Goal: Task Accomplishment & Management: Manage account settings

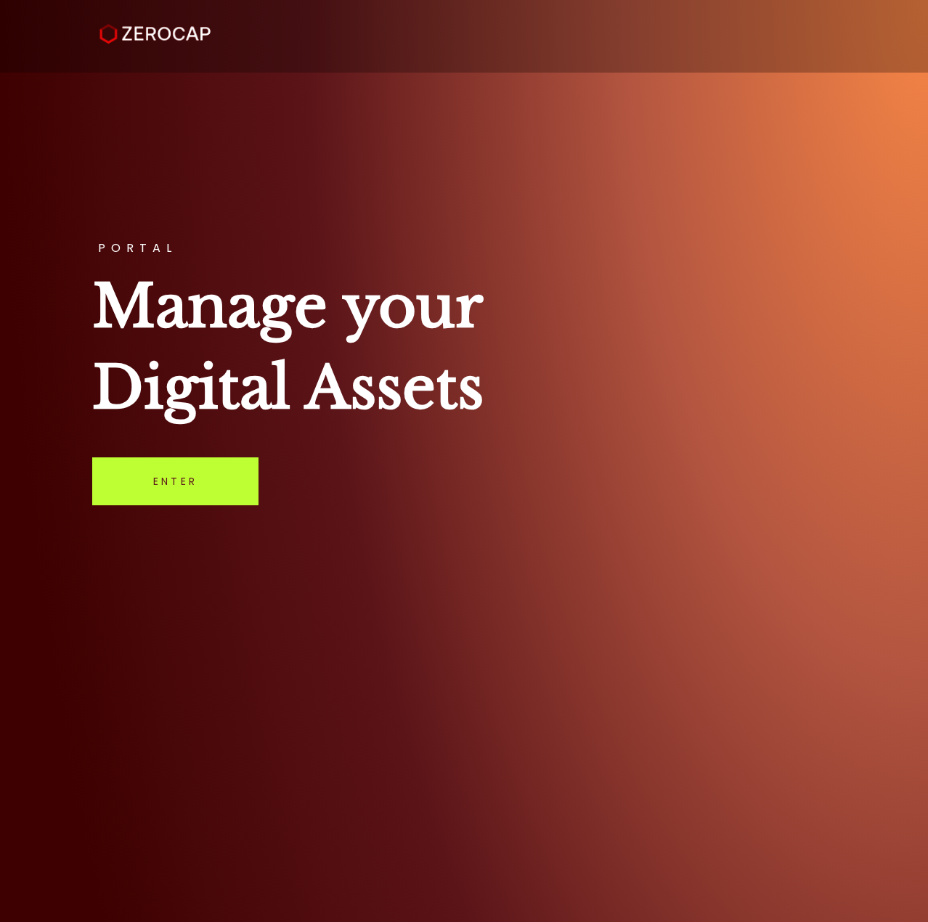
click at [189, 498] on link "Enter" at bounding box center [175, 482] width 166 height 48
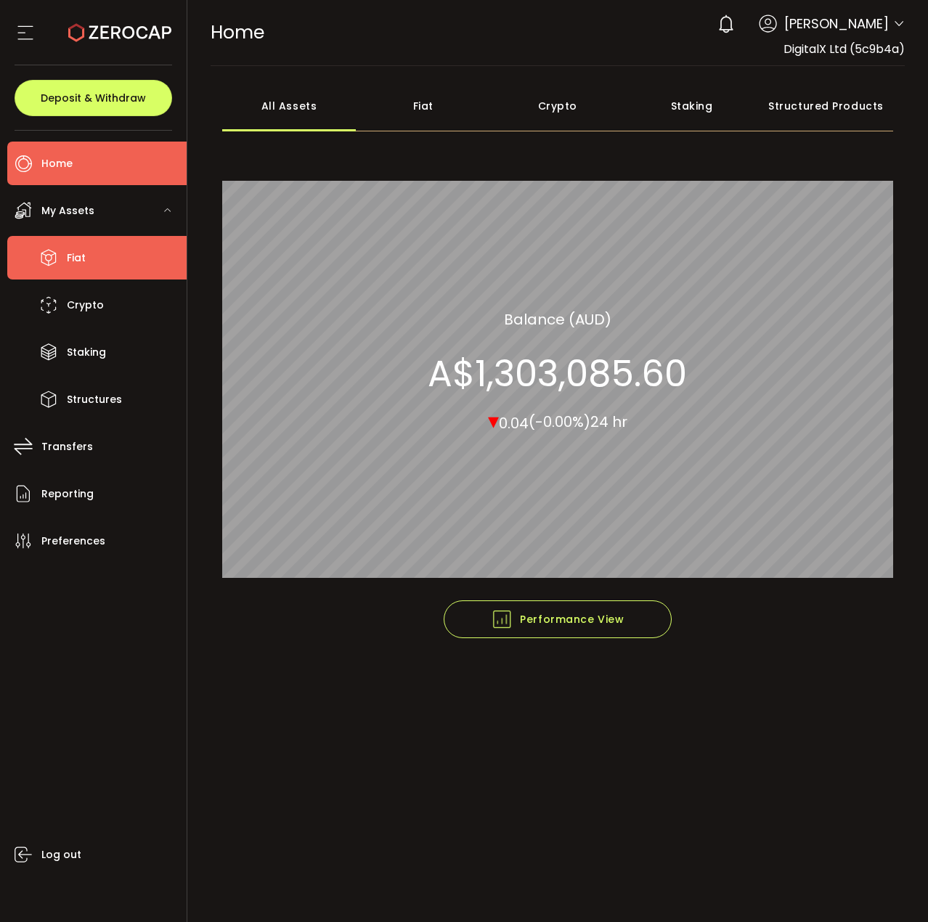
click at [103, 266] on li "Fiat" at bounding box center [96, 258] width 179 height 44
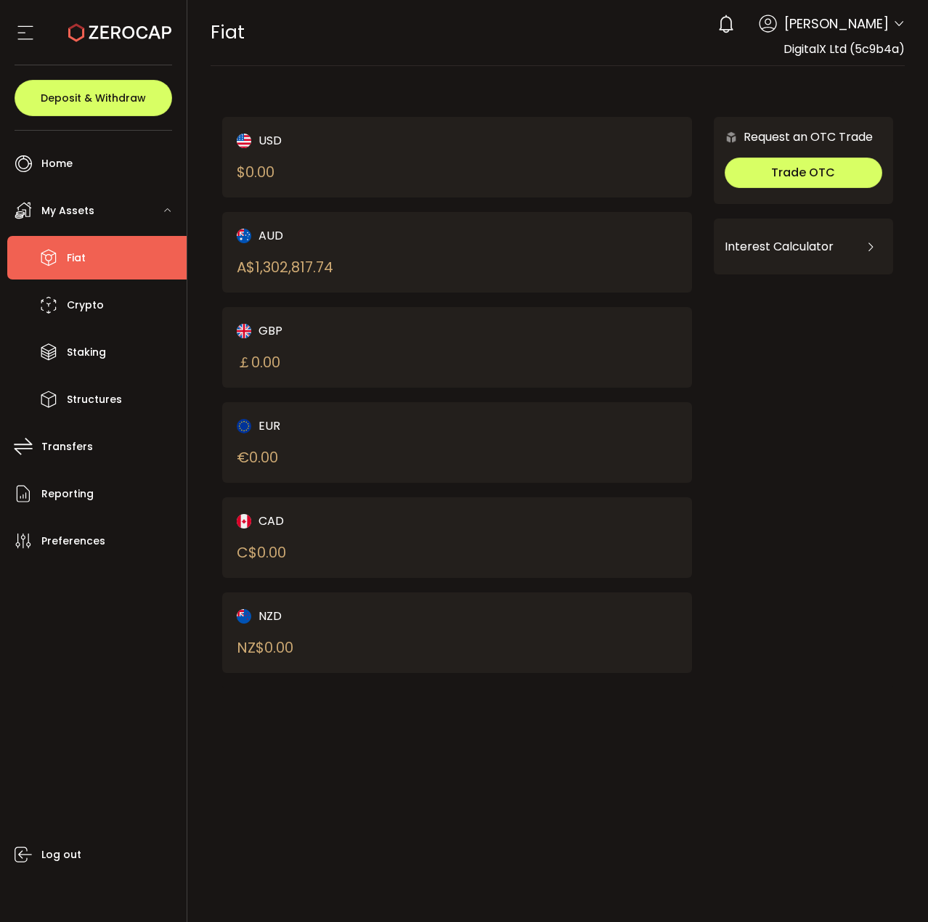
click at [317, 259] on div "A$ 1,302,817.74" at bounding box center [285, 267] width 97 height 22
click at [62, 437] on span "Transfers" at bounding box center [67, 446] width 52 height 21
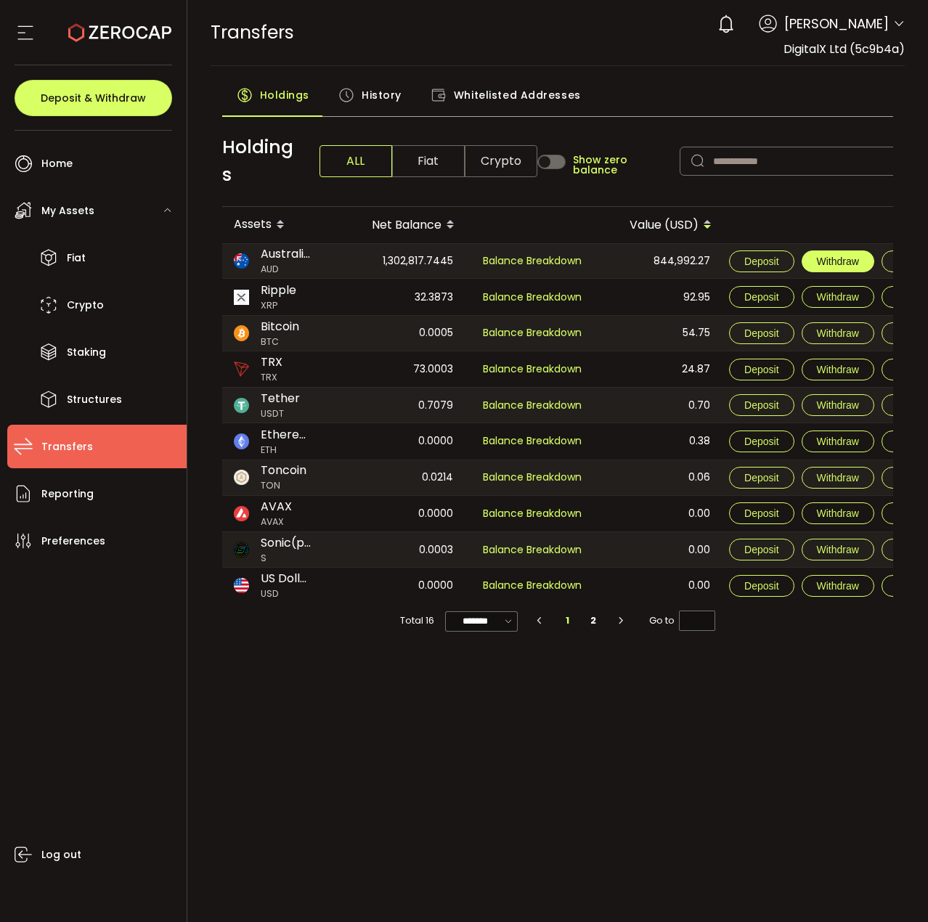
click at [834, 256] on span "Withdraw" at bounding box center [838, 262] width 42 height 12
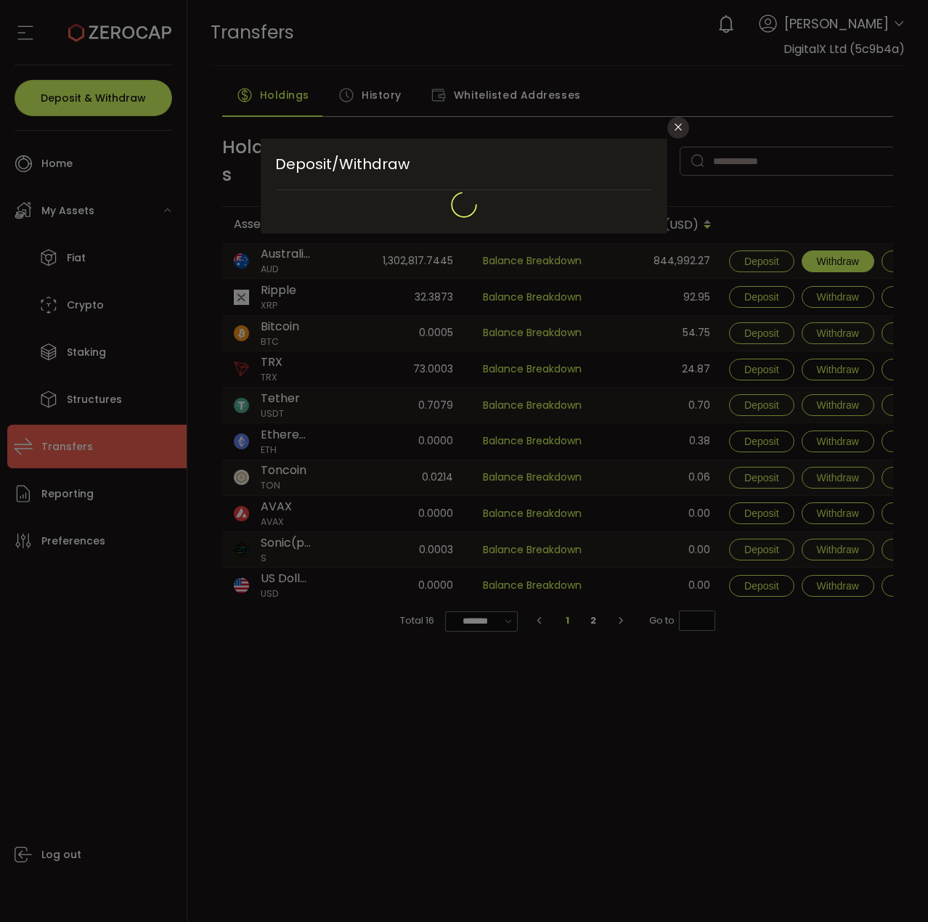
type input "**********"
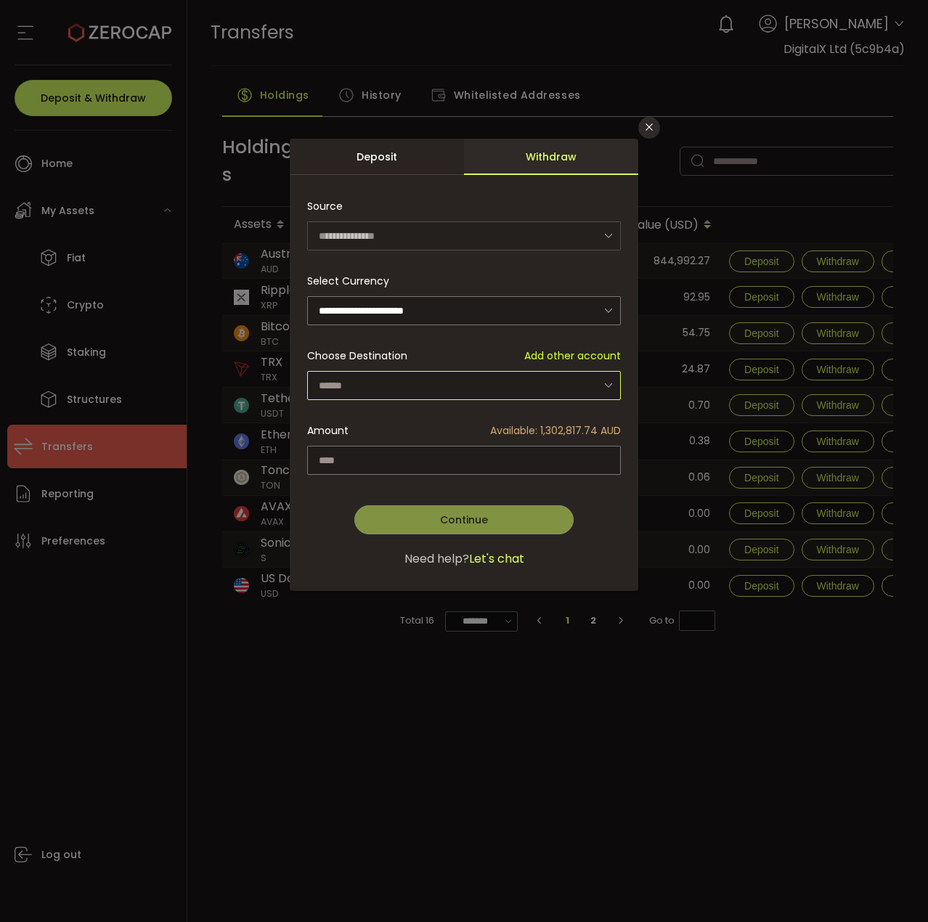
click at [524, 374] on input "dialog" at bounding box center [464, 385] width 314 height 29
click at [434, 420] on li "DigitalX Ltd - 9725" at bounding box center [466, 423] width 318 height 25
type input "**********"
click at [341, 457] on input "dialog" at bounding box center [464, 460] width 314 height 29
click at [599, 427] on span "Available: 1,302,817.74 AUD" at bounding box center [555, 430] width 131 height 15
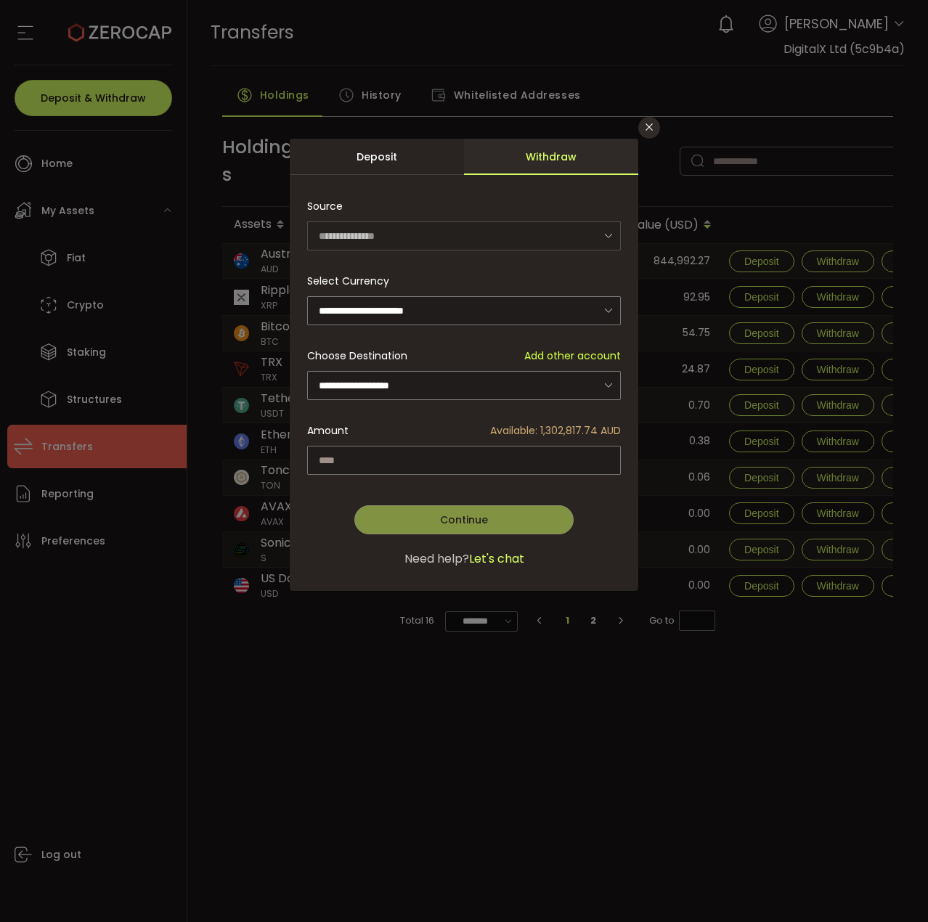
click at [539, 424] on span "Available: 1,302,817.74 AUD" at bounding box center [555, 430] width 131 height 15
click at [522, 431] on span "Available: 1,302,817.74 AUD" at bounding box center [555, 430] width 131 height 15
click at [497, 449] on input "dialog" at bounding box center [464, 460] width 314 height 29
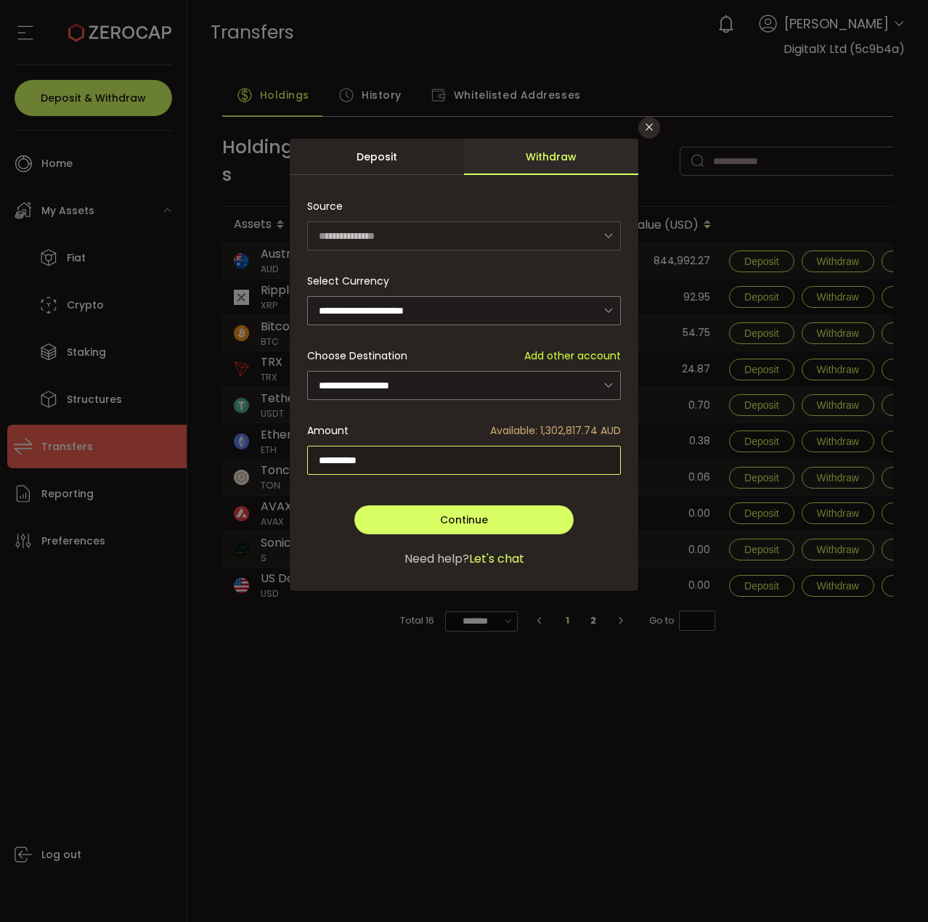
type input "**********"
click at [481, 529] on button "Continue" at bounding box center [463, 519] width 219 height 29
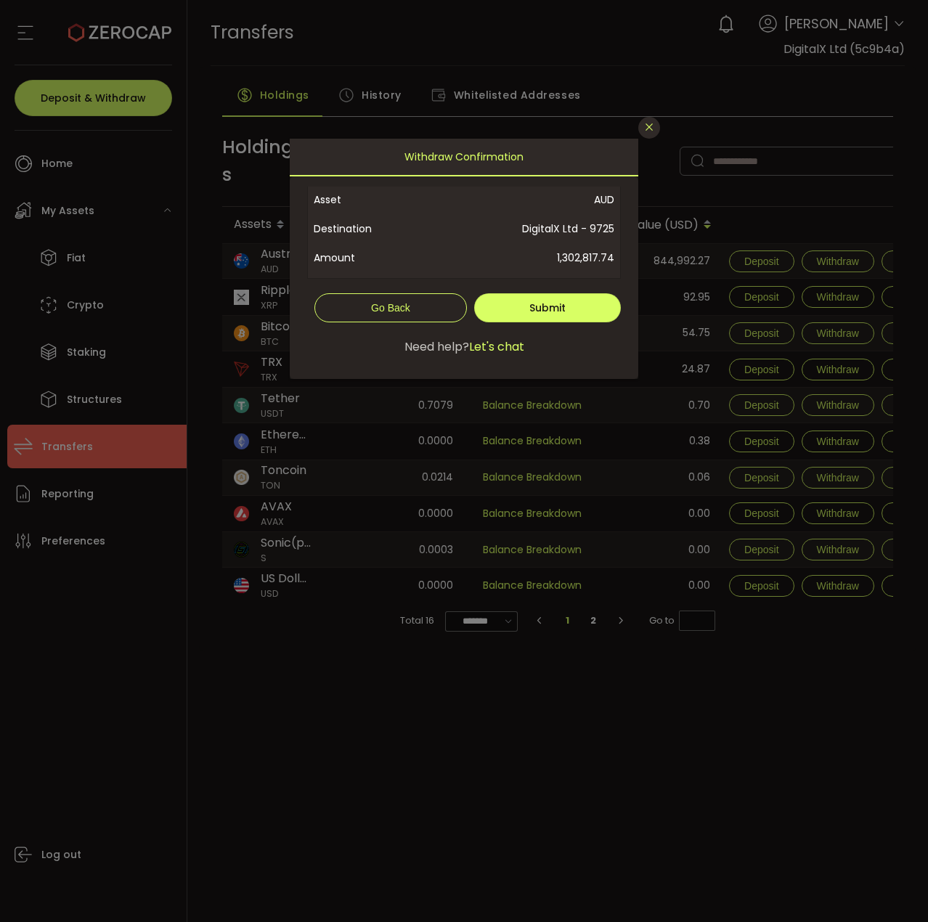
click at [648, 128] on icon "Close" at bounding box center [649, 127] width 12 height 12
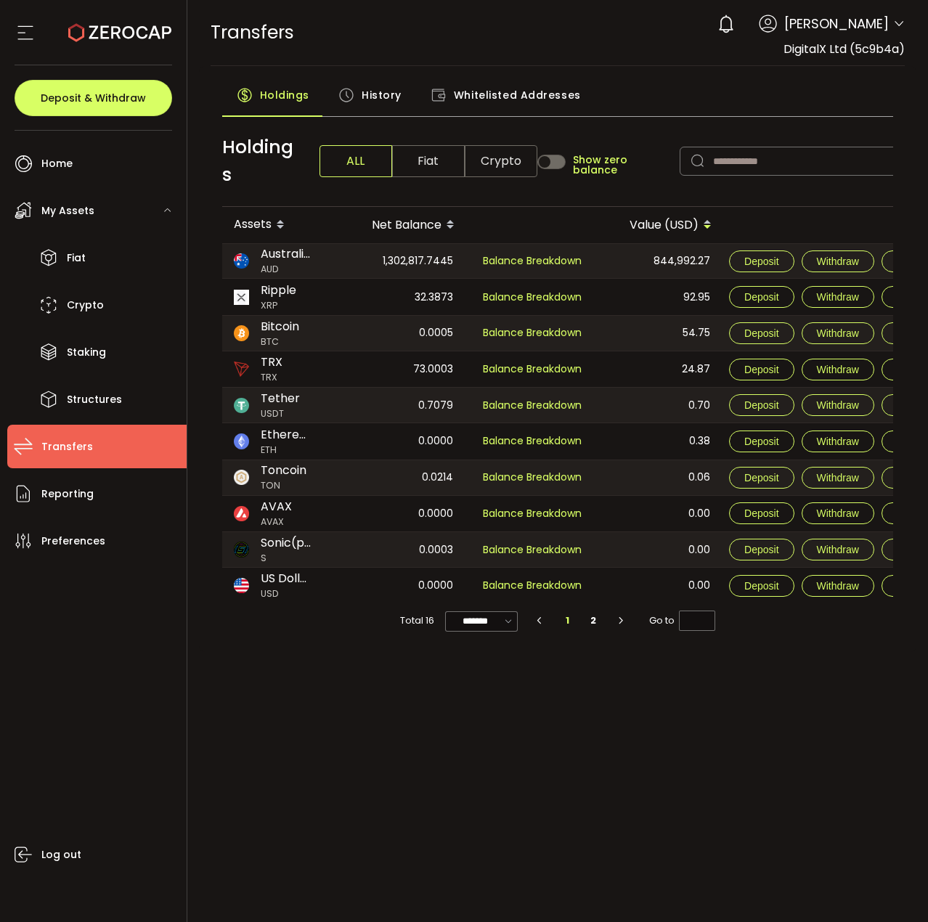
click at [527, 96] on span "Whitelisted Addresses" at bounding box center [517, 95] width 127 height 29
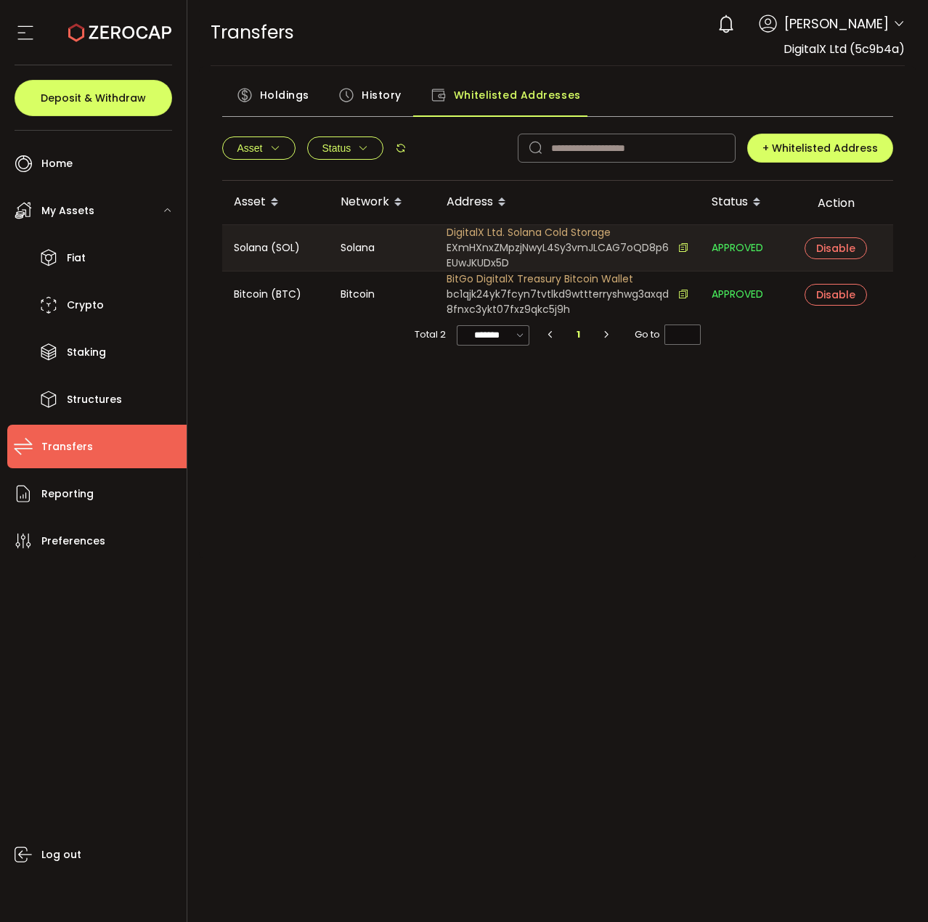
click at [397, 93] on span "History" at bounding box center [382, 95] width 40 height 29
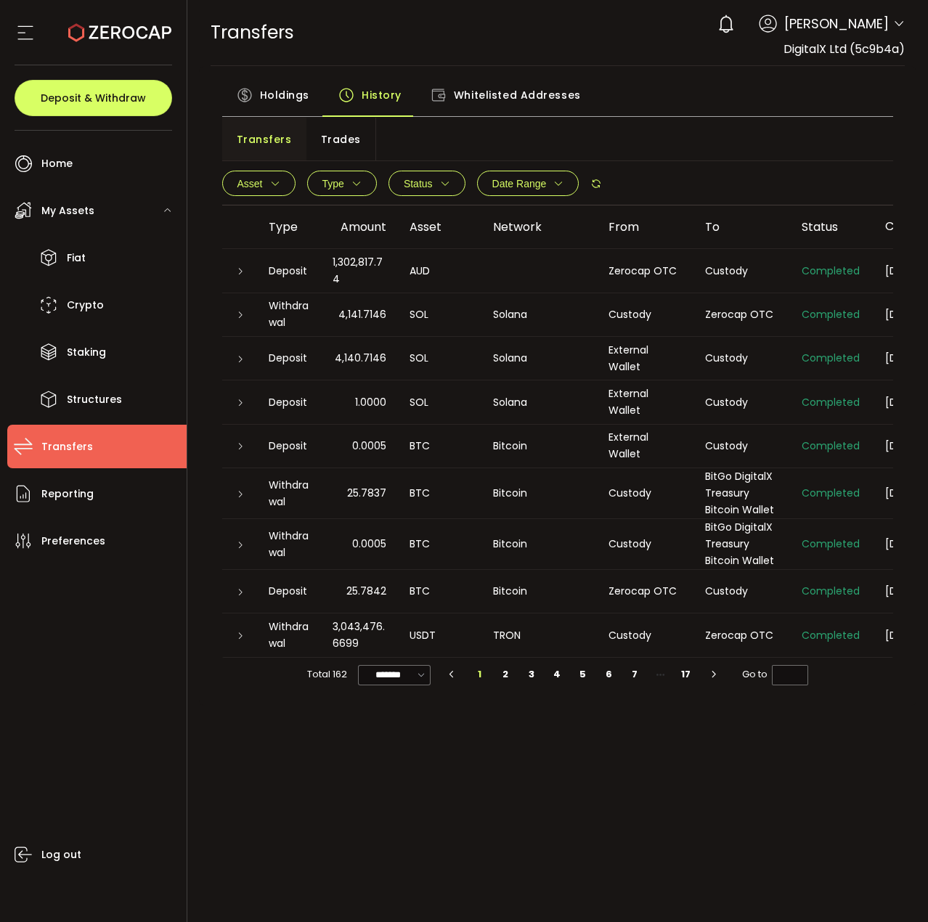
click at [328, 142] on span "Trades" at bounding box center [341, 139] width 40 height 29
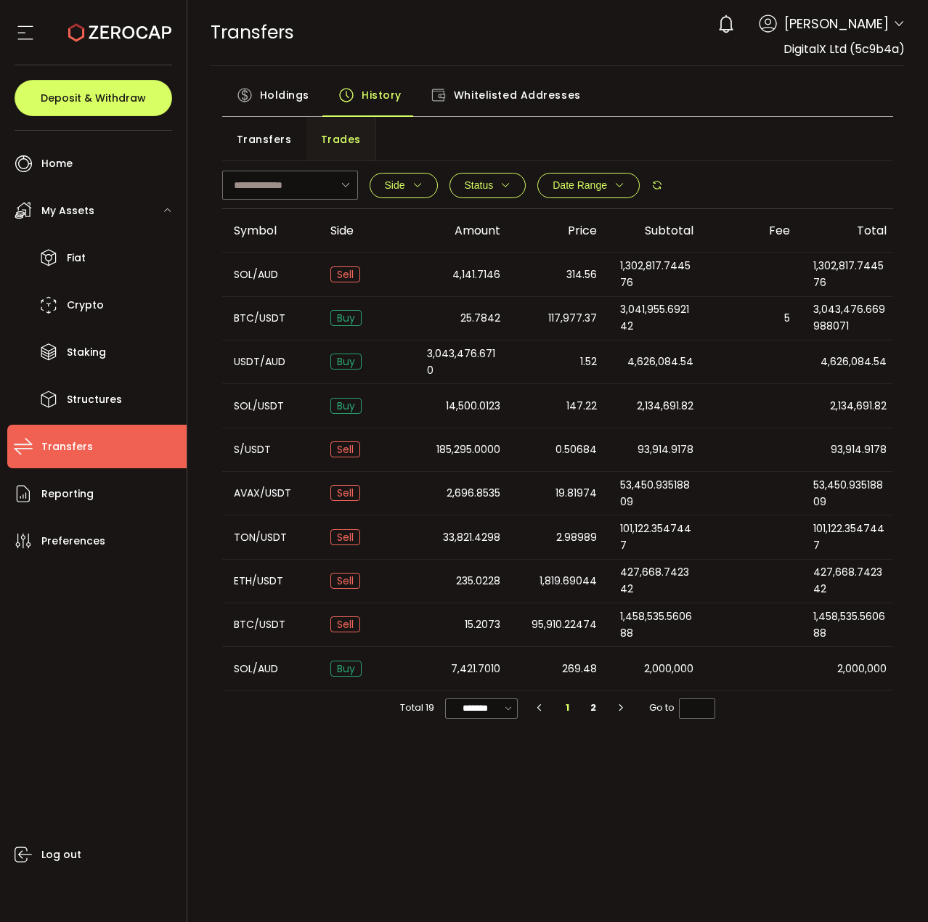
click at [264, 144] on span "Transfers" at bounding box center [264, 139] width 55 height 29
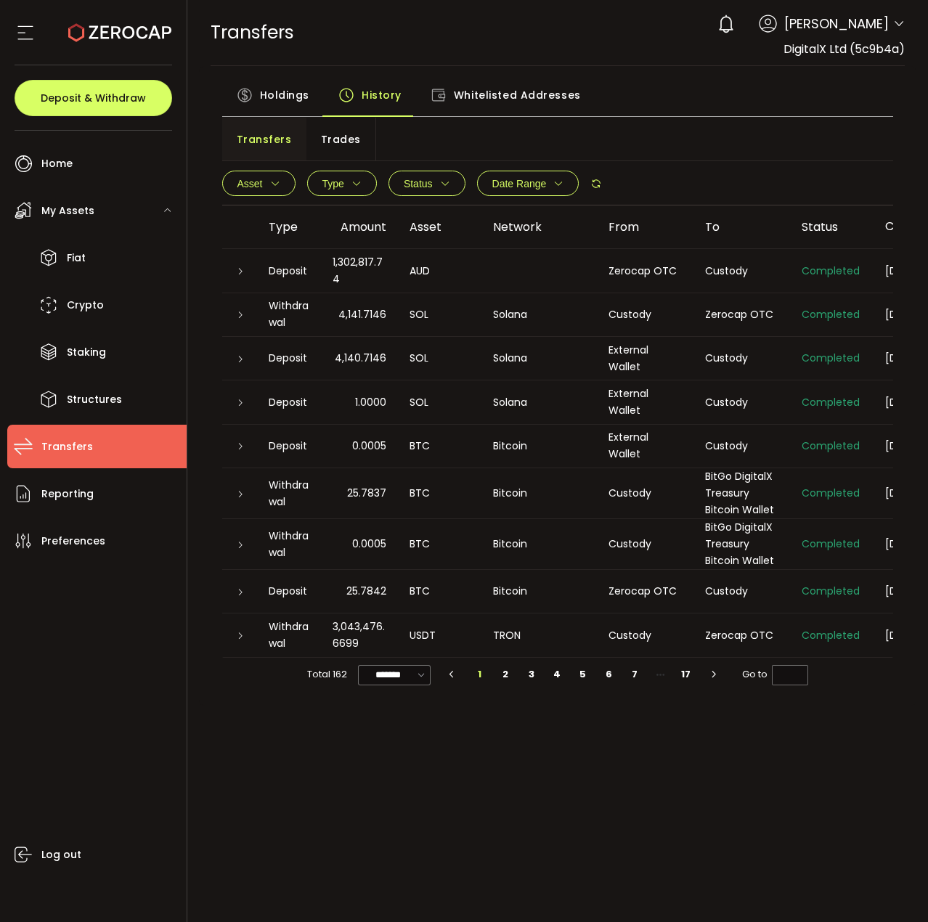
click at [290, 102] on span "Holdings" at bounding box center [284, 95] width 49 height 29
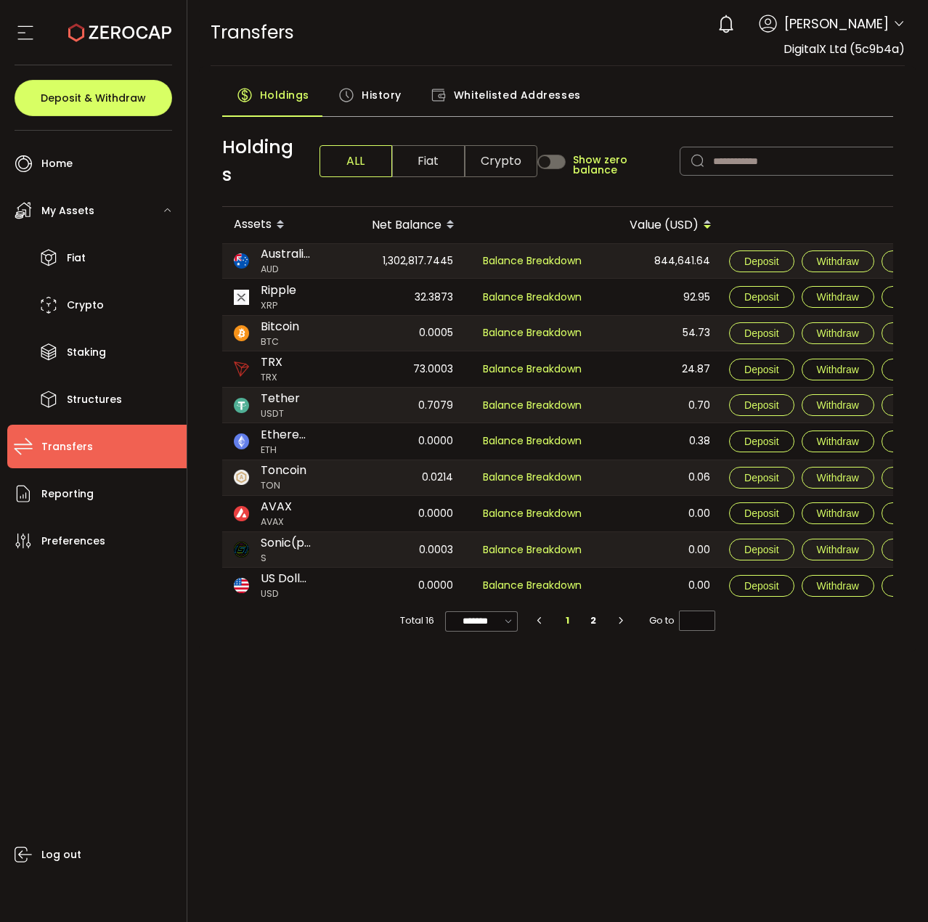
click at [619, 266] on div "844,641.64" at bounding box center [658, 261] width 127 height 35
click at [67, 534] on span "Preferences" at bounding box center [73, 541] width 64 height 21
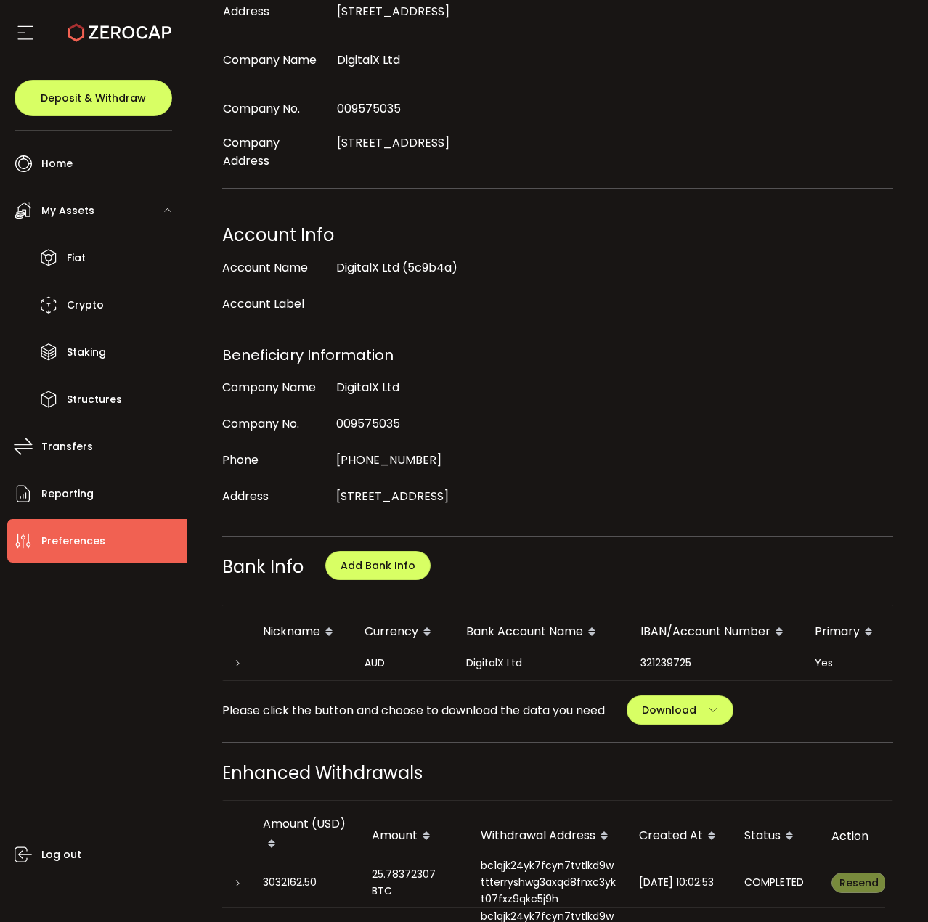
scroll to position [290, 0]
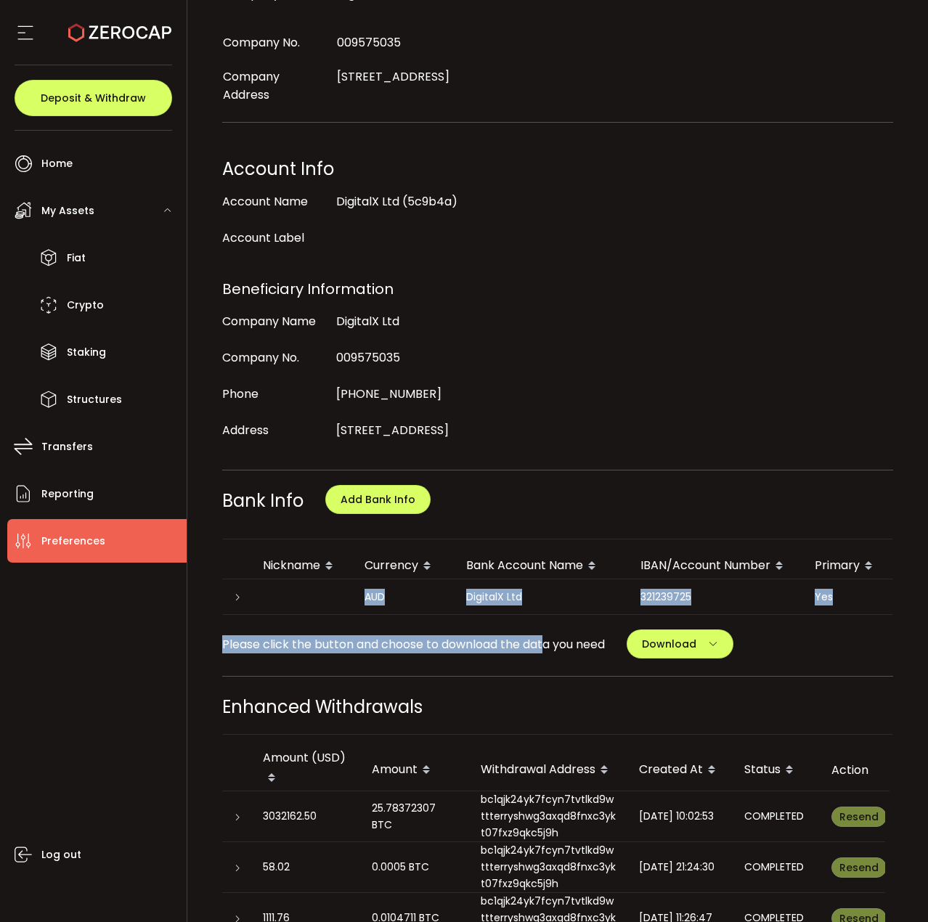
drag, startPoint x: 548, startPoint y: 602, endPoint x: 565, endPoint y: 601, distance: 16.8
click at [565, 601] on div "My Profile Update Profile First Name [PERSON_NAME] Last Name [PERSON_NAME] Logi…" at bounding box center [558, 640] width 672 height 1670
click at [574, 587] on td "DigitalX Ltd" at bounding box center [542, 598] width 174 height 36
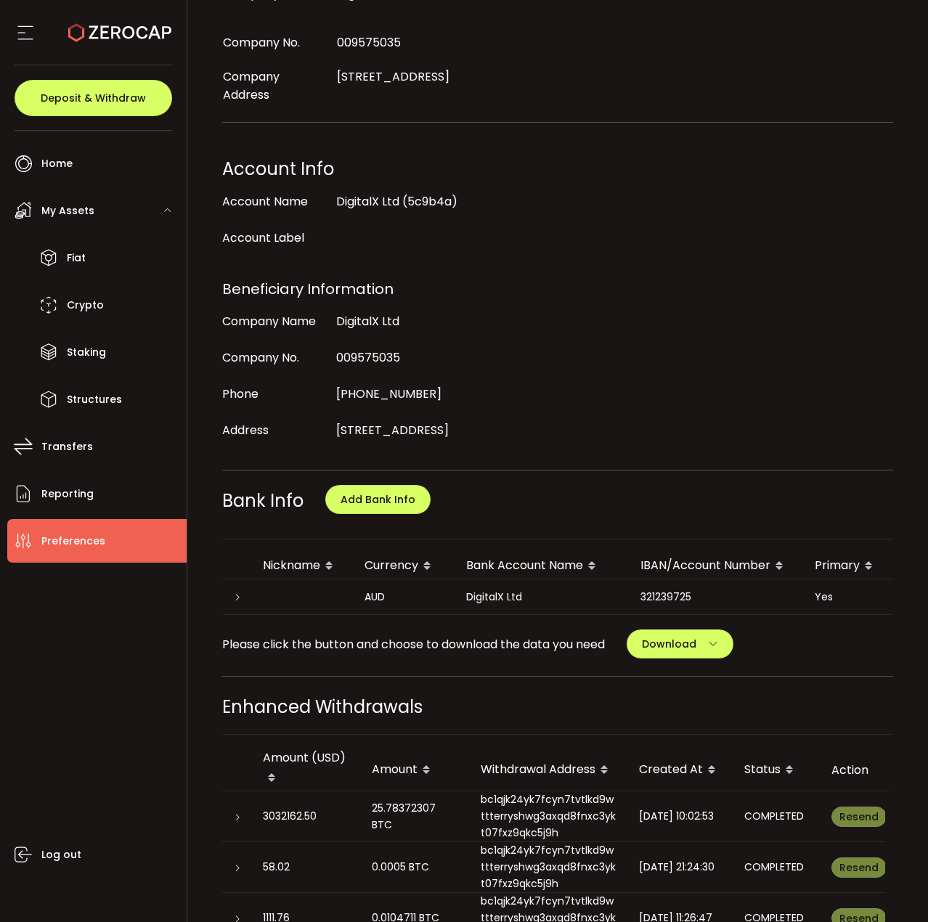
click at [672, 589] on div "321239725" at bounding box center [716, 597] width 174 height 17
copy div "321239725"
click at [568, 642] on div "Please click the button and choose to download the data you need Download All B…" at bounding box center [558, 644] width 672 height 29
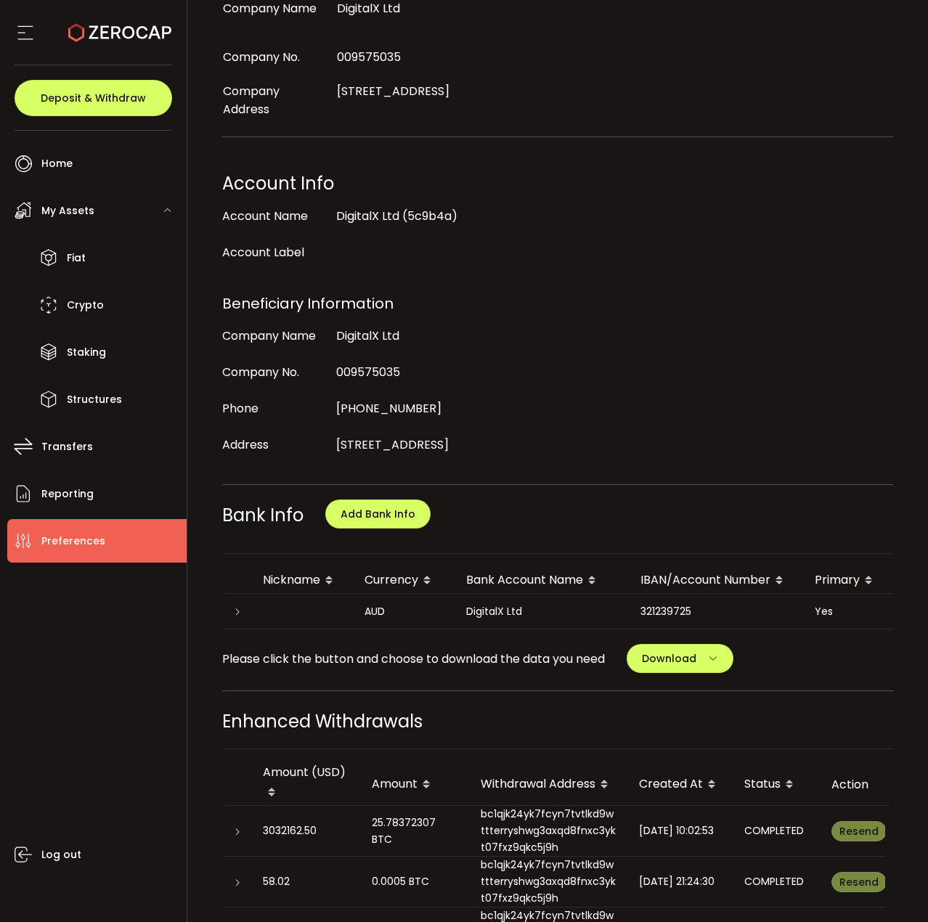
scroll to position [581, 0]
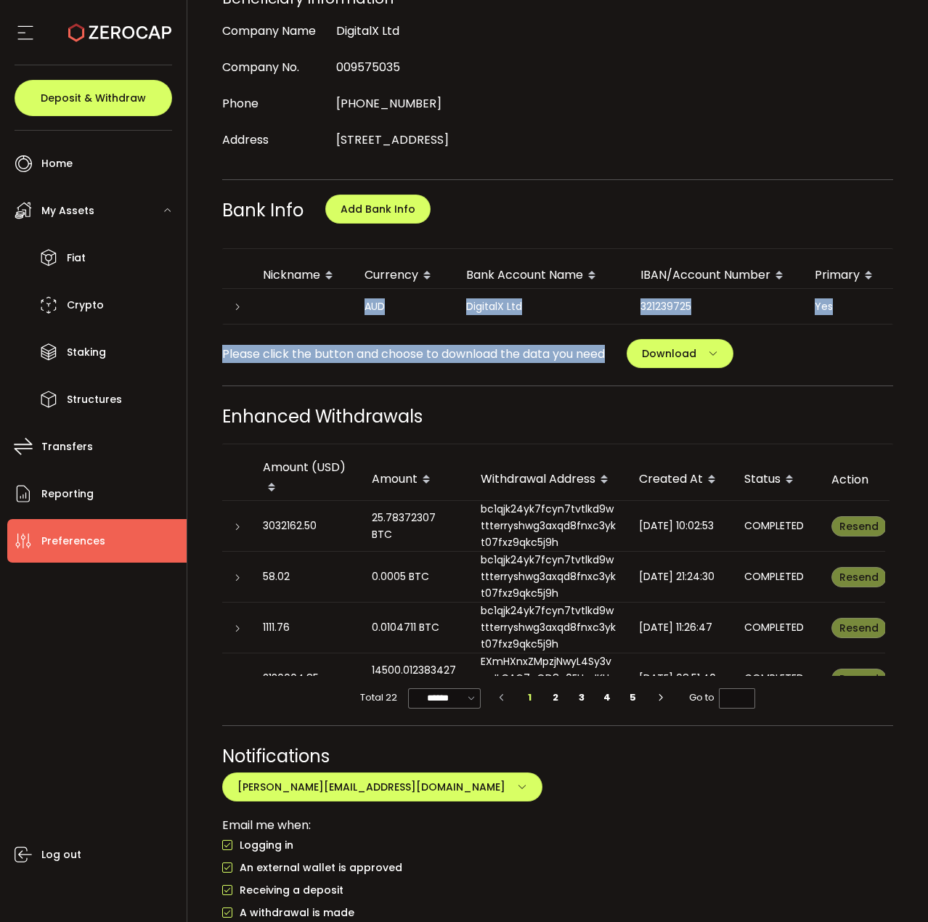
drag, startPoint x: 614, startPoint y: 311, endPoint x: 681, endPoint y: 307, distance: 67.6
click at [680, 308] on div "My Profile Update Profile First Name [PERSON_NAME] Last Name [PERSON_NAME] Logi…" at bounding box center [558, 349] width 672 height 1670
drag, startPoint x: 681, startPoint y: 306, endPoint x: 714, endPoint y: 306, distance: 32.7
click at [713, 306] on div "AUD DigitalX Ltd 321239725 Yes Update [GEOGRAPHIC_DATA]" at bounding box center [558, 307] width 672 height 36
click at [675, 346] on span "Download" at bounding box center [669, 353] width 54 height 15
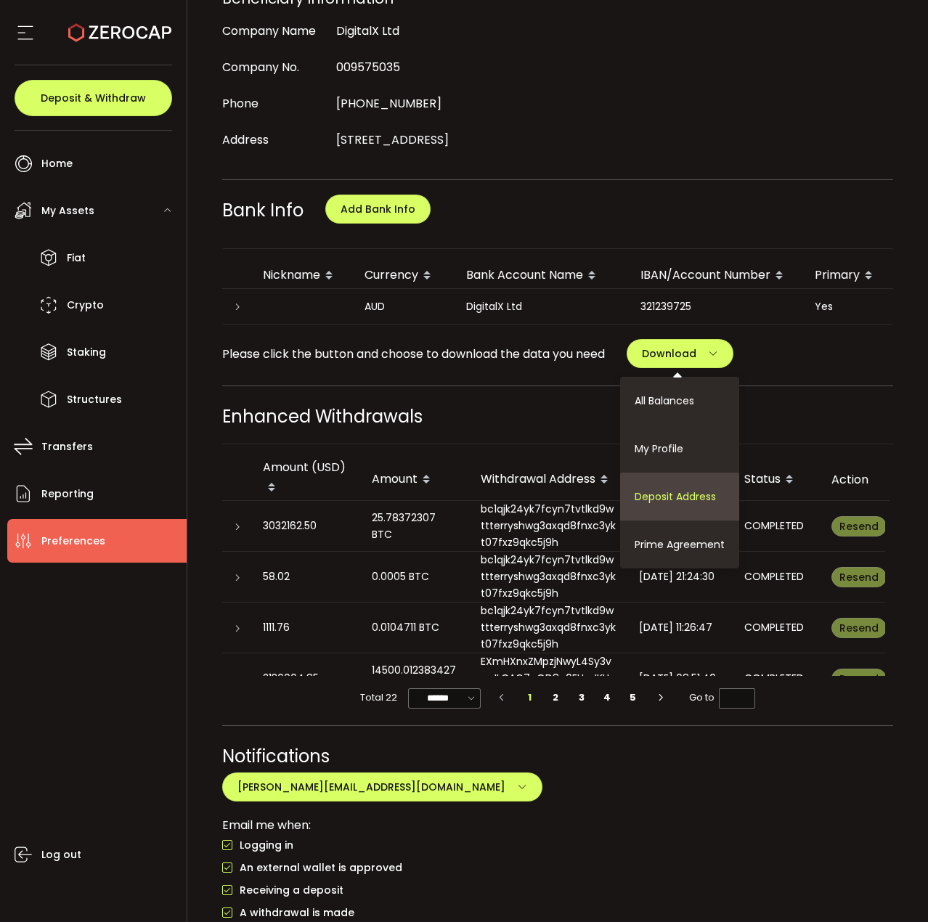
click at [688, 489] on span "Deposit Address" at bounding box center [675, 496] width 81 height 15
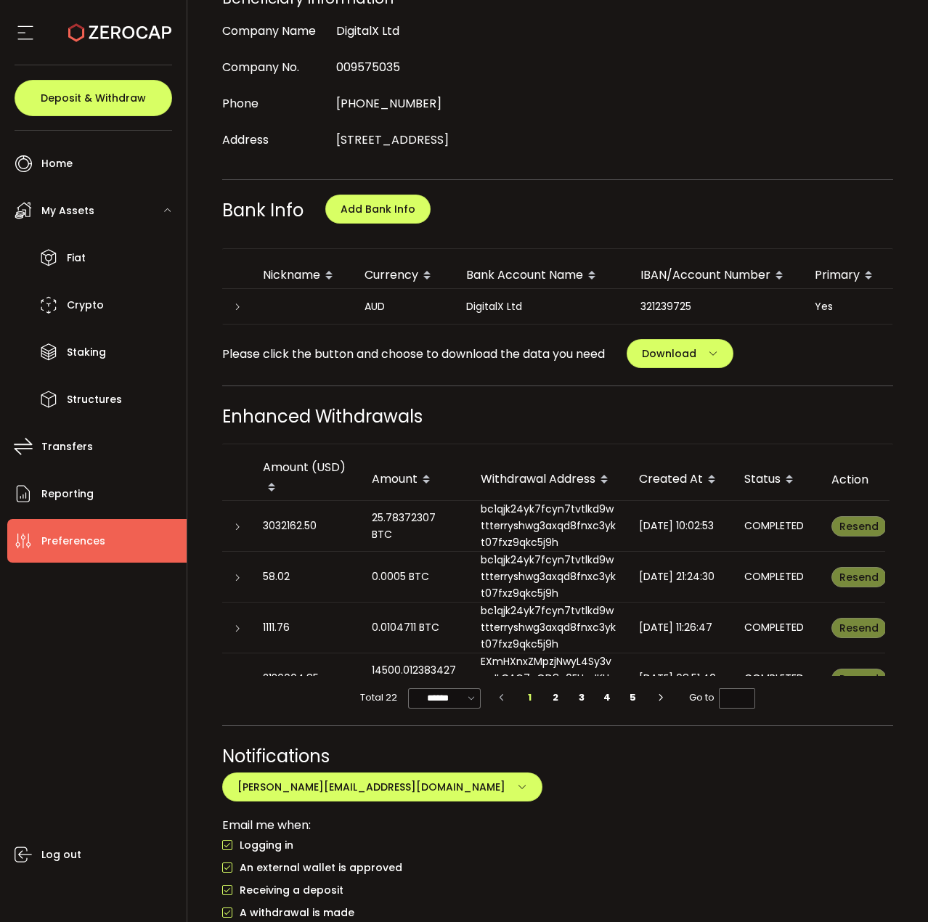
scroll to position [0, 153]
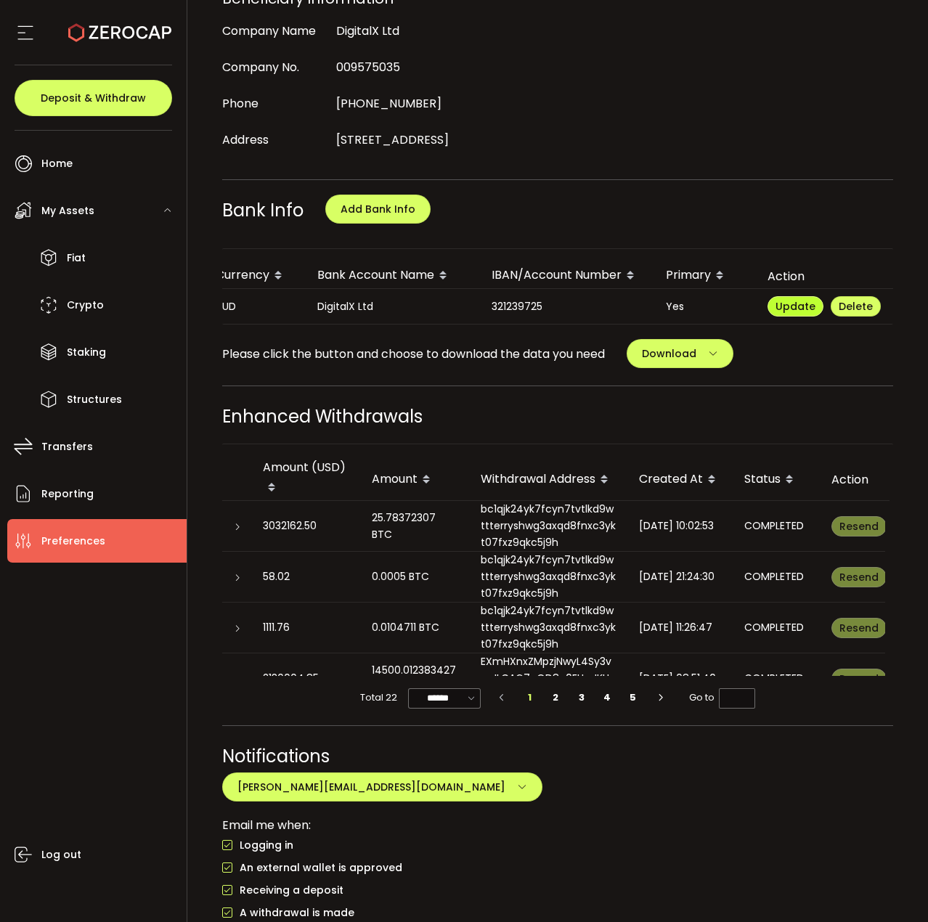
click at [792, 299] on span "Update" at bounding box center [796, 306] width 40 height 15
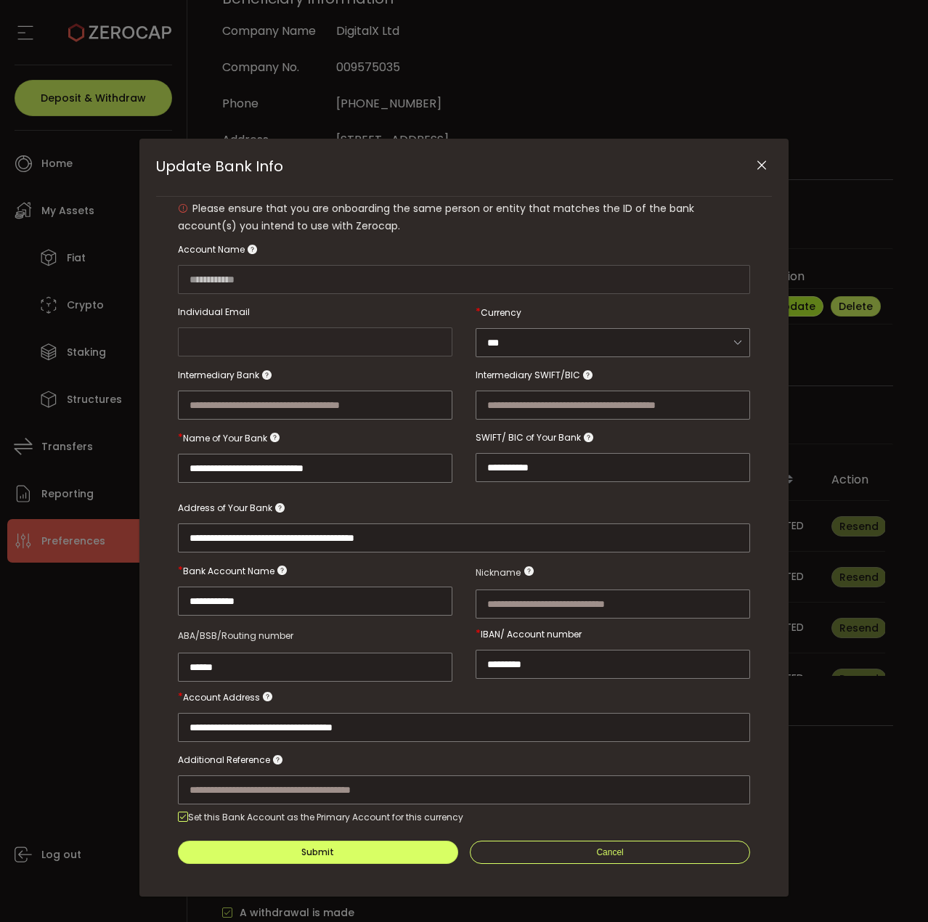
type input "**********"
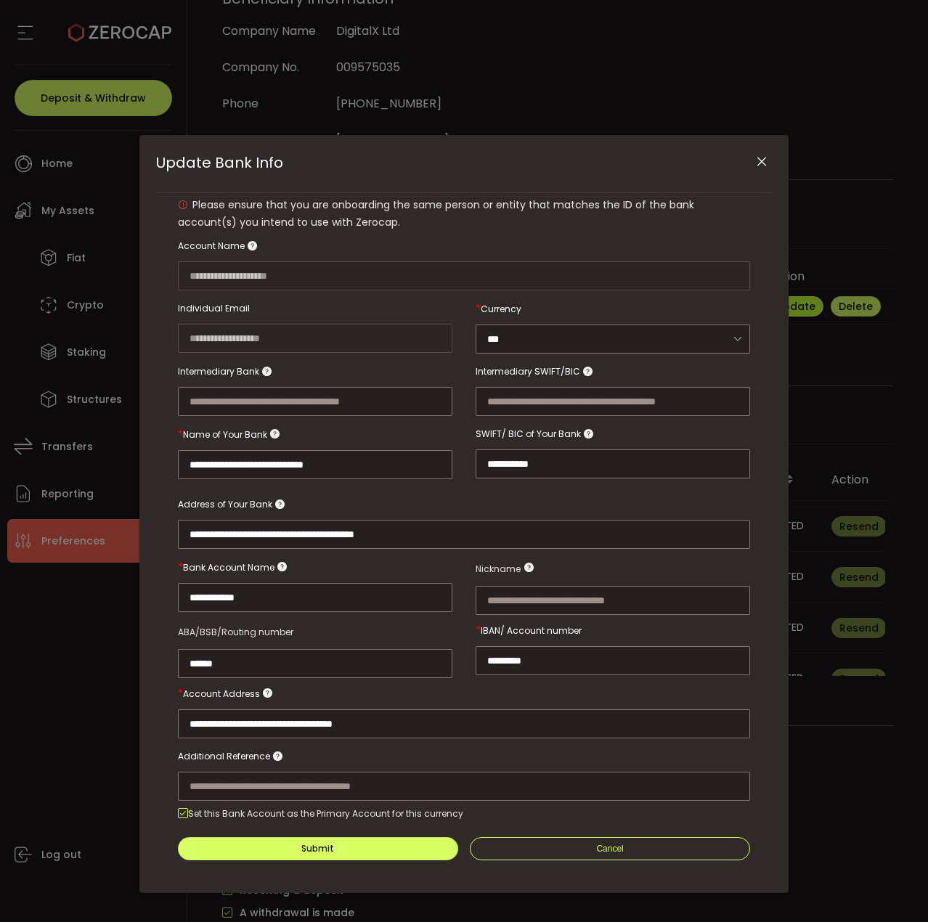
scroll to position [4, 0]
click at [763, 159] on icon "Close" at bounding box center [762, 161] width 15 height 15
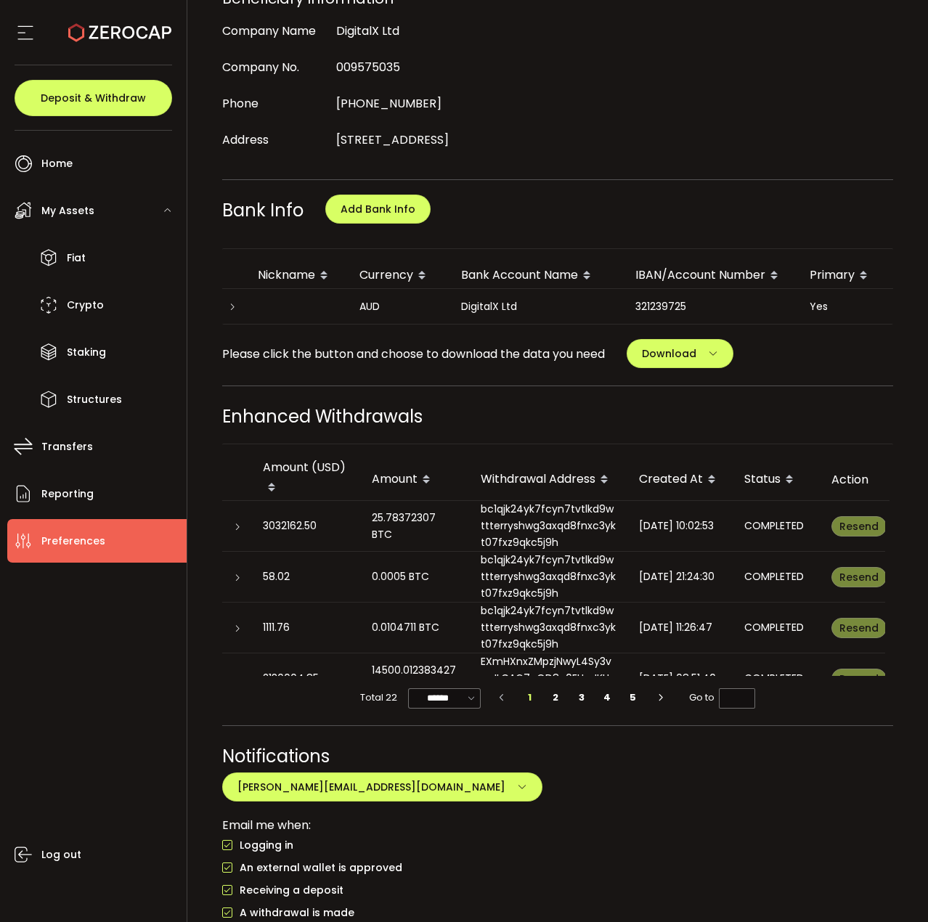
scroll to position [0, 0]
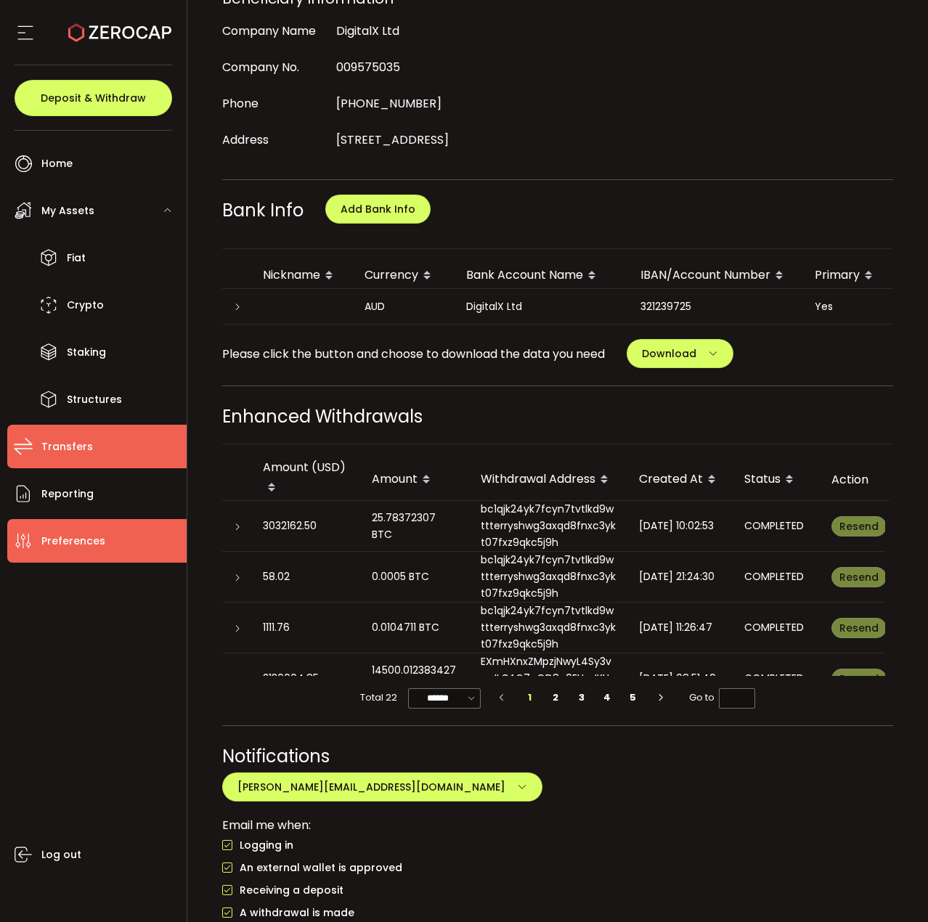
drag, startPoint x: 58, startPoint y: 456, endPoint x: 98, endPoint y: 446, distance: 41.2
click at [58, 456] on span "Transfers" at bounding box center [67, 446] width 52 height 21
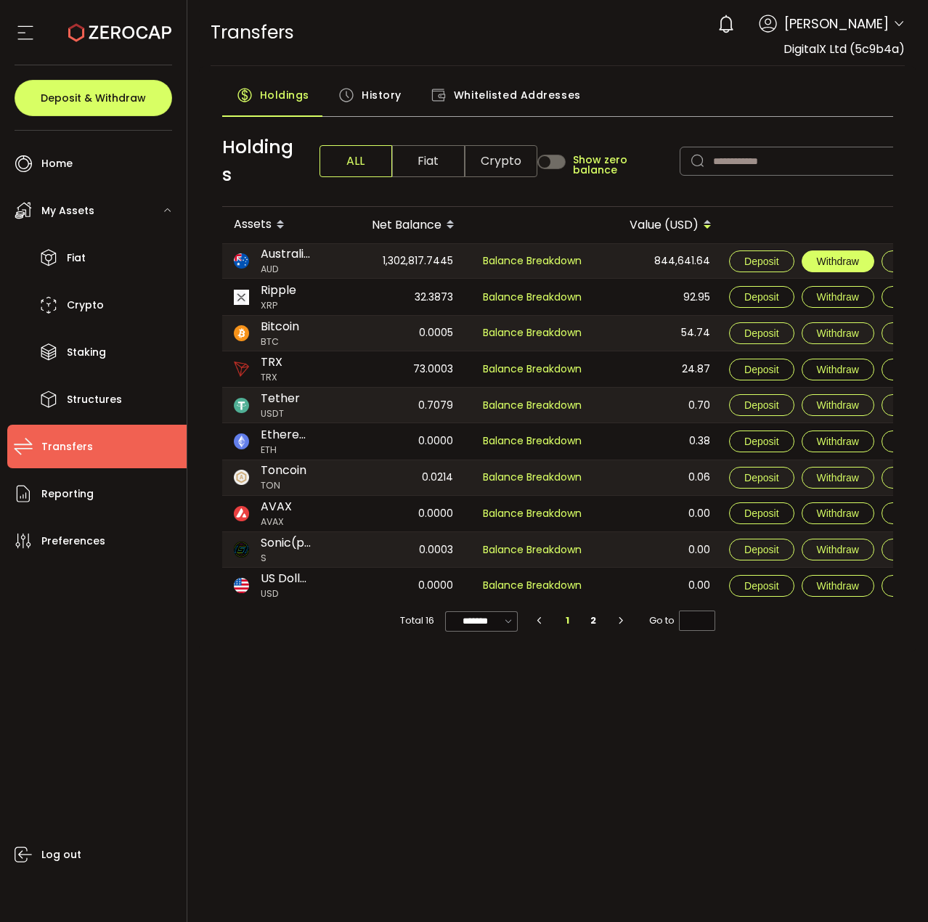
click at [829, 266] on span "Withdraw" at bounding box center [838, 262] width 42 height 12
type input "***"
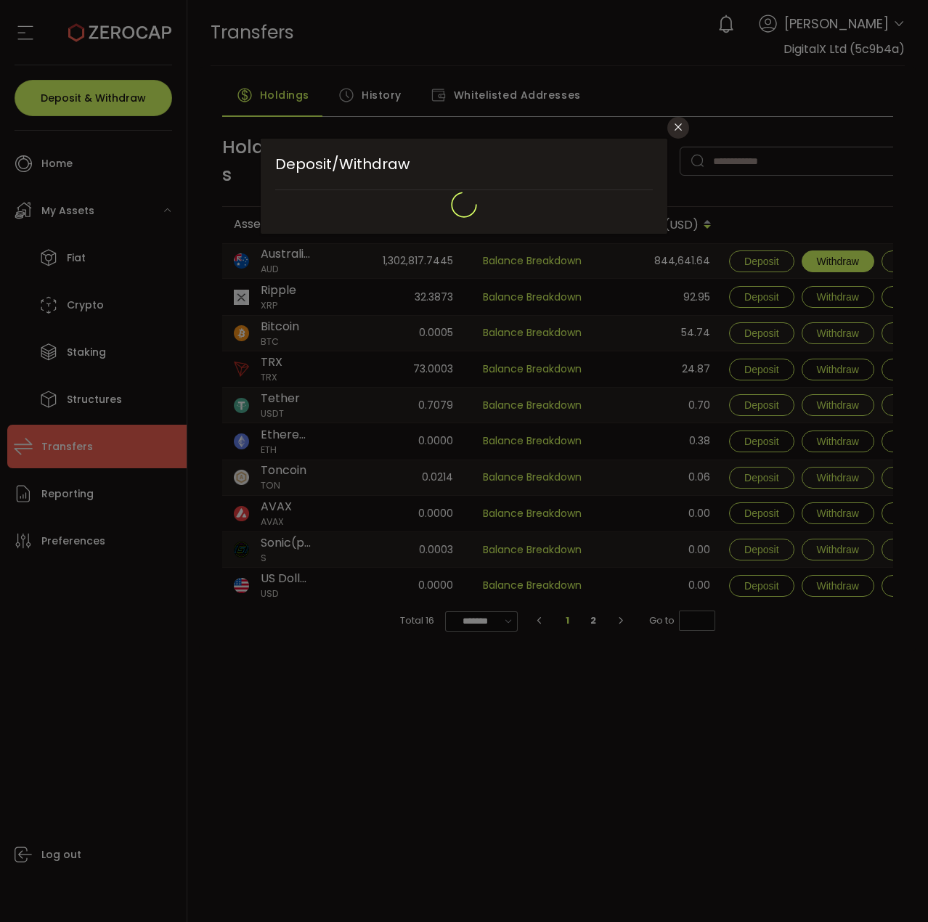
type input "**********"
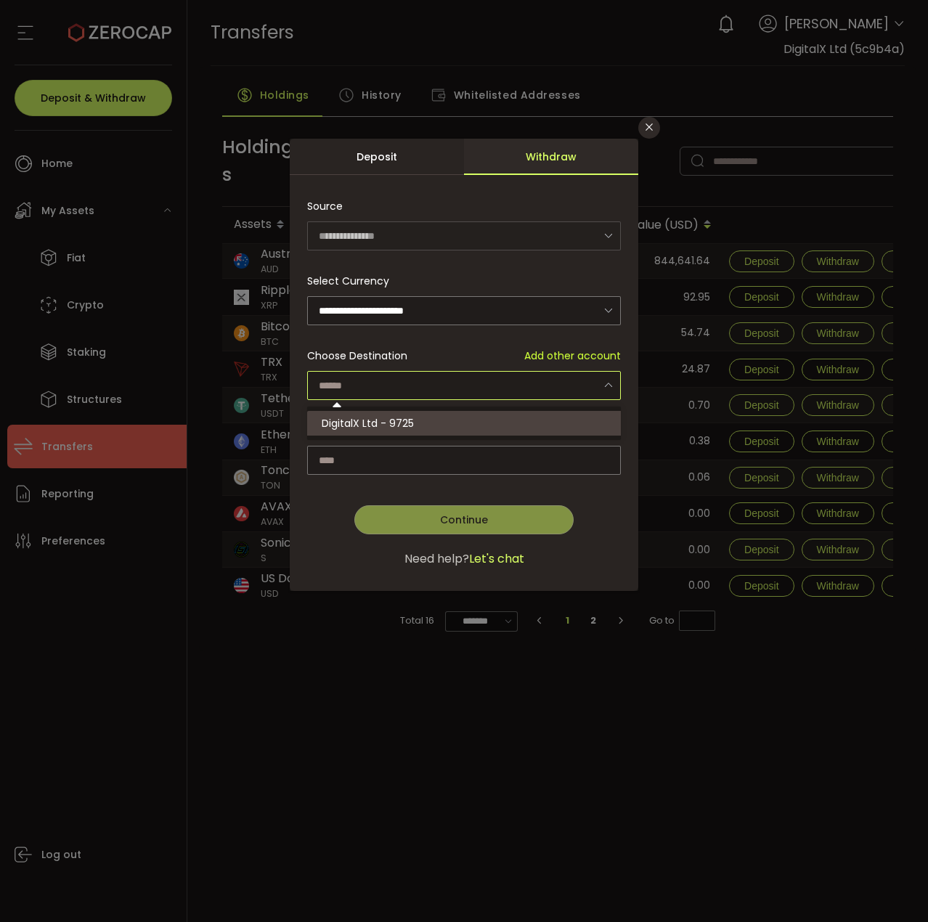
click at [366, 392] on input "dialog" at bounding box center [464, 385] width 314 height 29
click at [348, 426] on span "DigitalX Ltd - 9725" at bounding box center [368, 423] width 92 height 15
type input "**********"
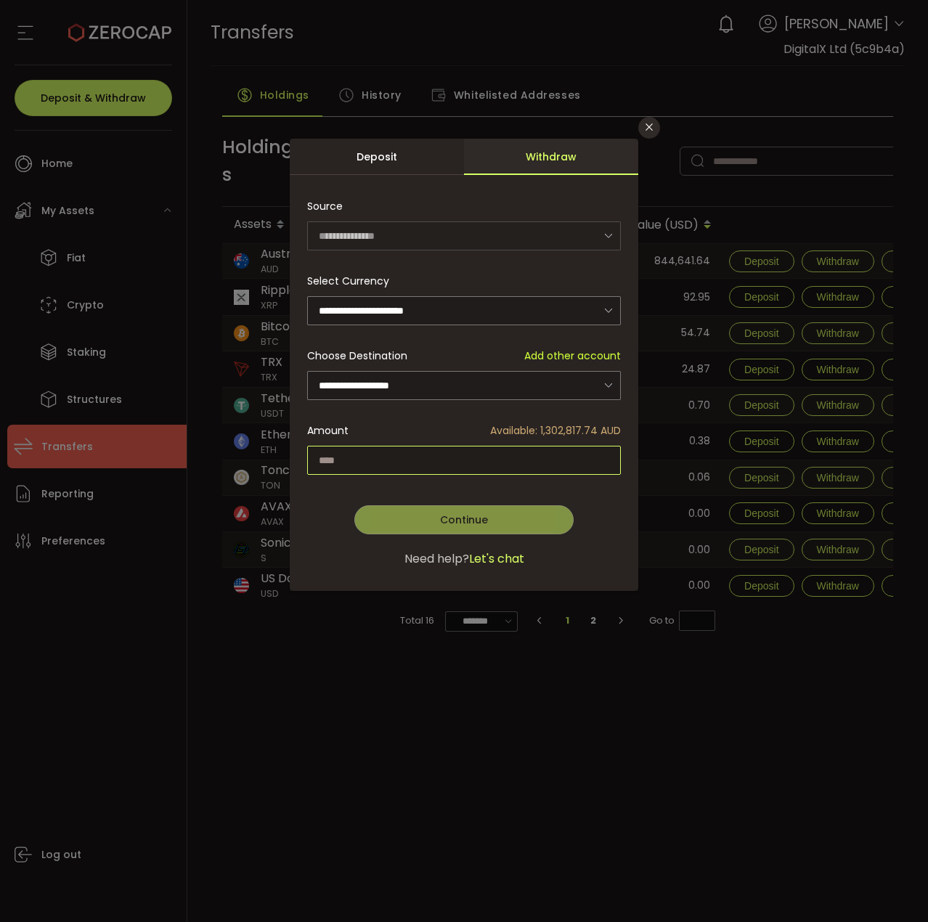
click at [476, 463] on input "dialog" at bounding box center [464, 460] width 314 height 29
type input "**********"
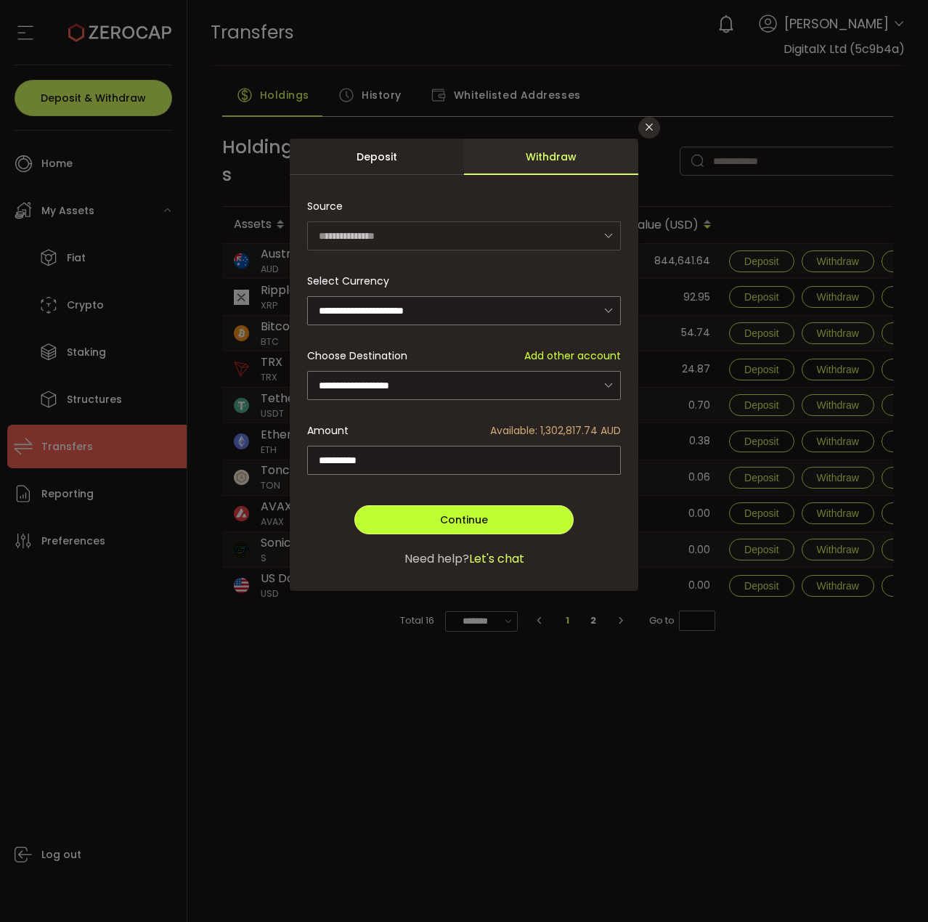
click at [463, 524] on span "Continue" at bounding box center [464, 520] width 48 height 15
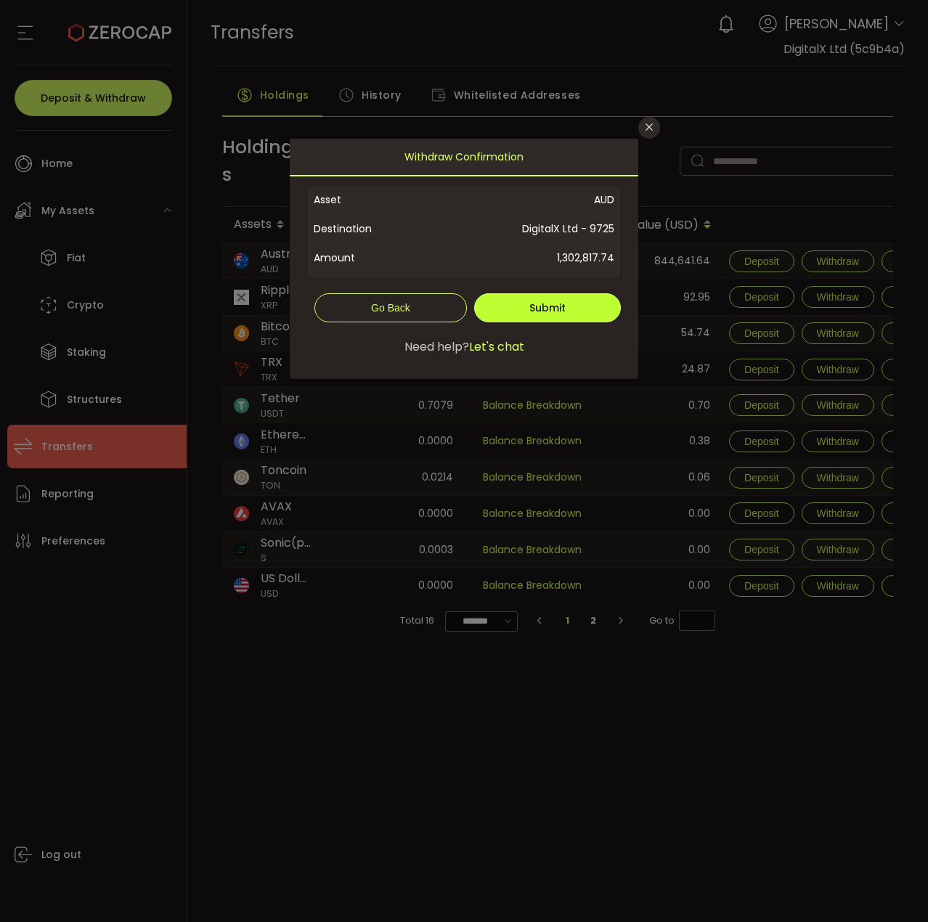
click at [541, 312] on span "Submit" at bounding box center [547, 308] width 36 height 15
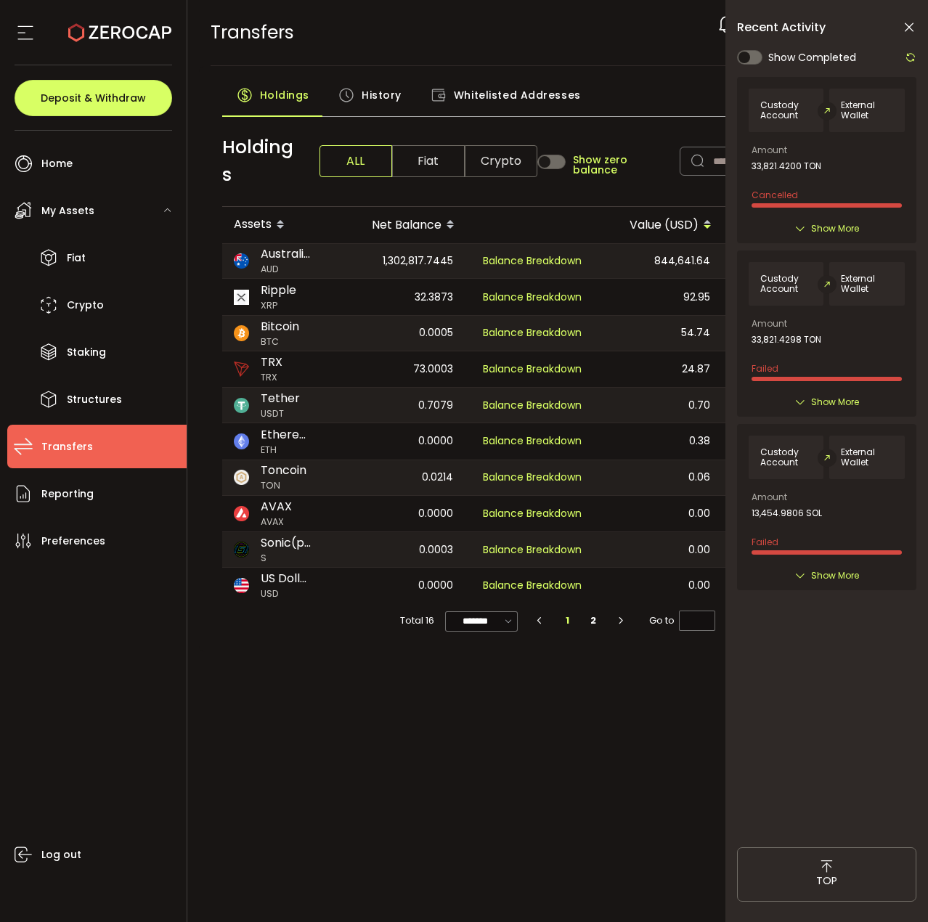
click at [911, 56] on icon at bounding box center [911, 58] width 12 height 12
click at [909, 56] on icon at bounding box center [911, 58] width 12 height 12
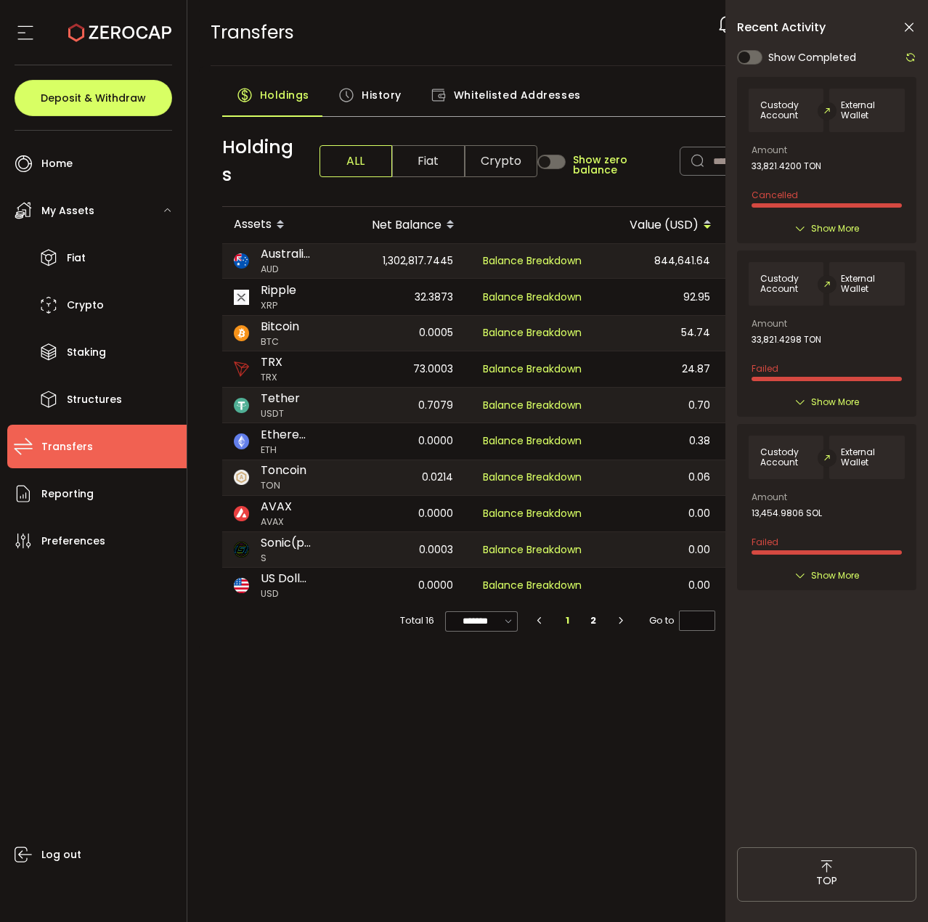
click at [909, 24] on icon at bounding box center [909, 27] width 15 height 15
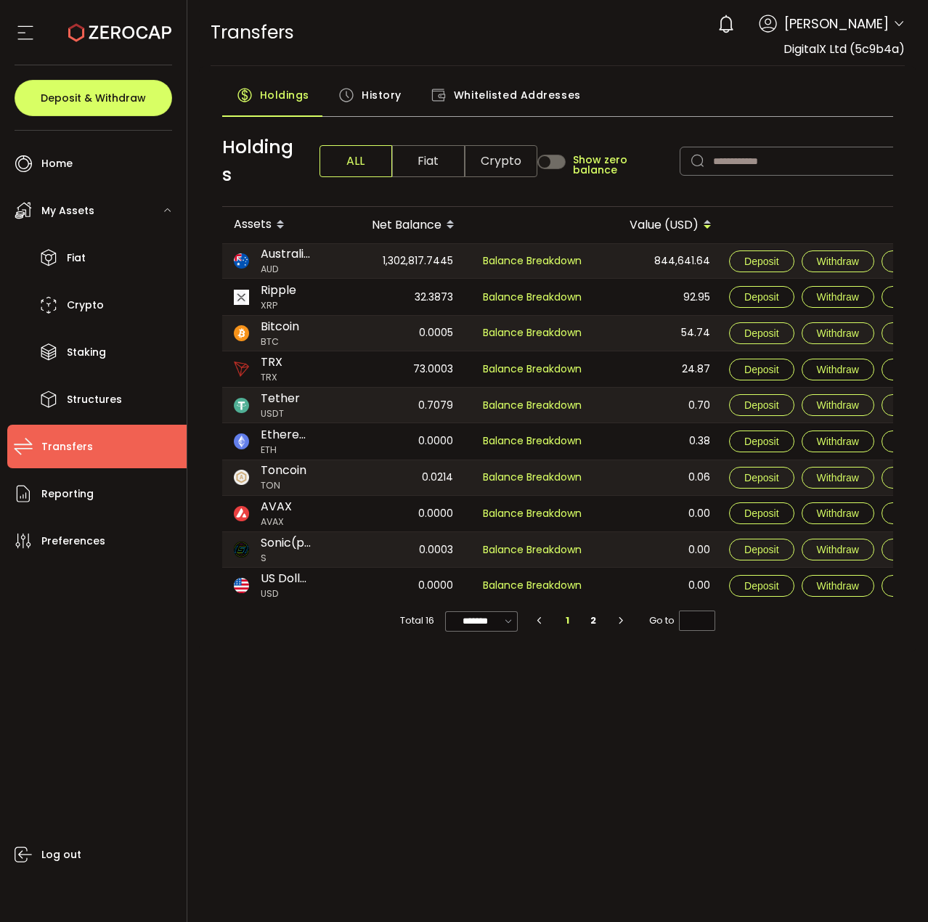
click at [372, 93] on span "History" at bounding box center [382, 95] width 40 height 29
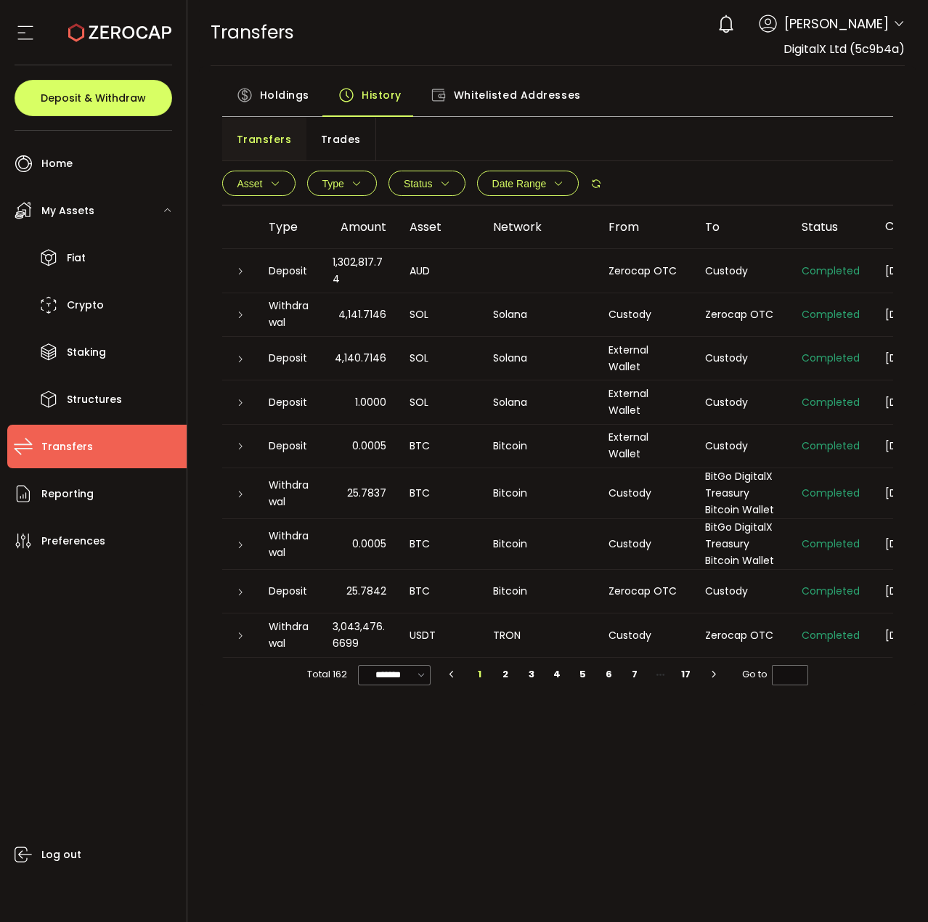
click at [816, 855] on div "PDF is being processed and will download to your computer TRANSFERS Buy Power A…" at bounding box center [557, 461] width 741 height 922
